Goal: Navigation & Orientation: Find specific page/section

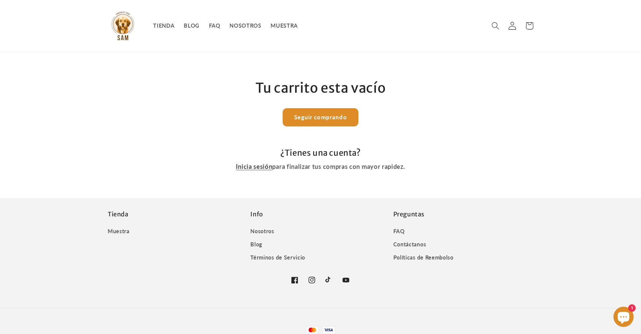
click at [516, 26] on icon at bounding box center [513, 26] width 8 height 8
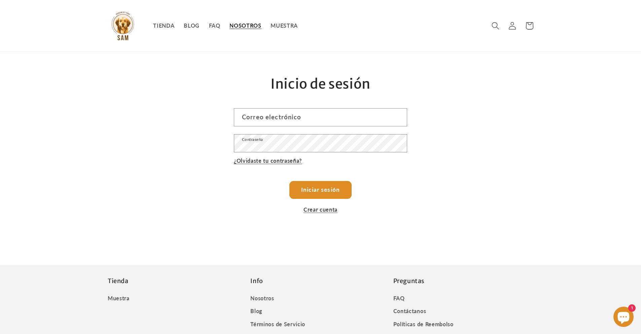
click at [241, 27] on span "NOSOTROS" at bounding box center [246, 25] width 32 height 7
